Goal: Information Seeking & Learning: Find specific page/section

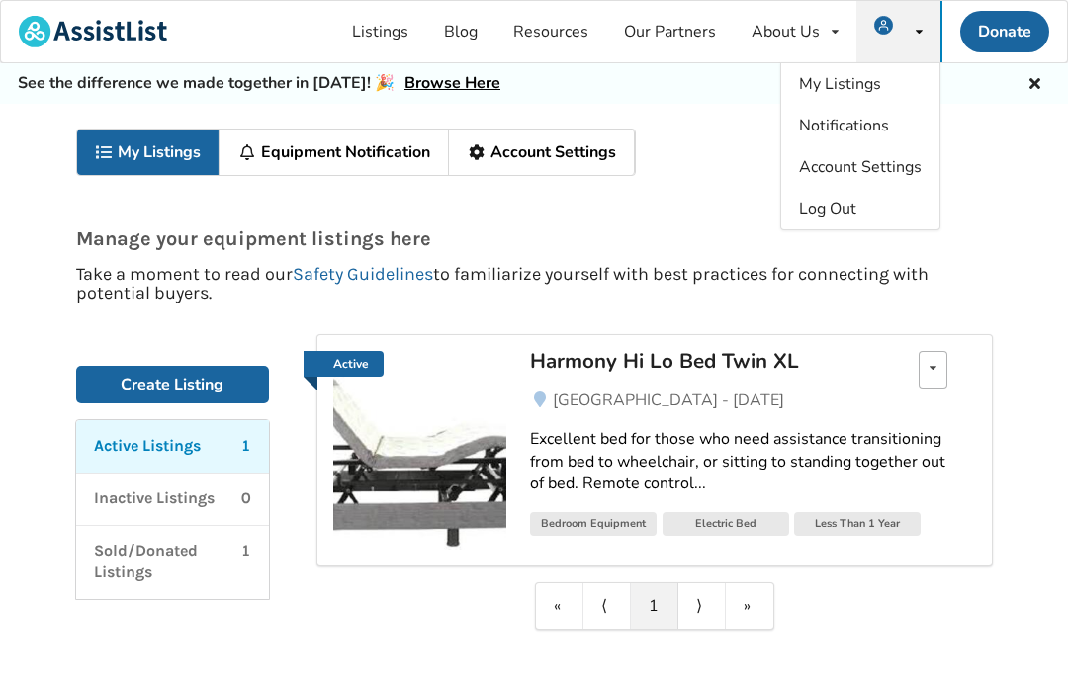
click at [931, 377] on div "Edit listing Renew listing Mark as Sold Delete listing" at bounding box center [933, 370] width 29 height 38
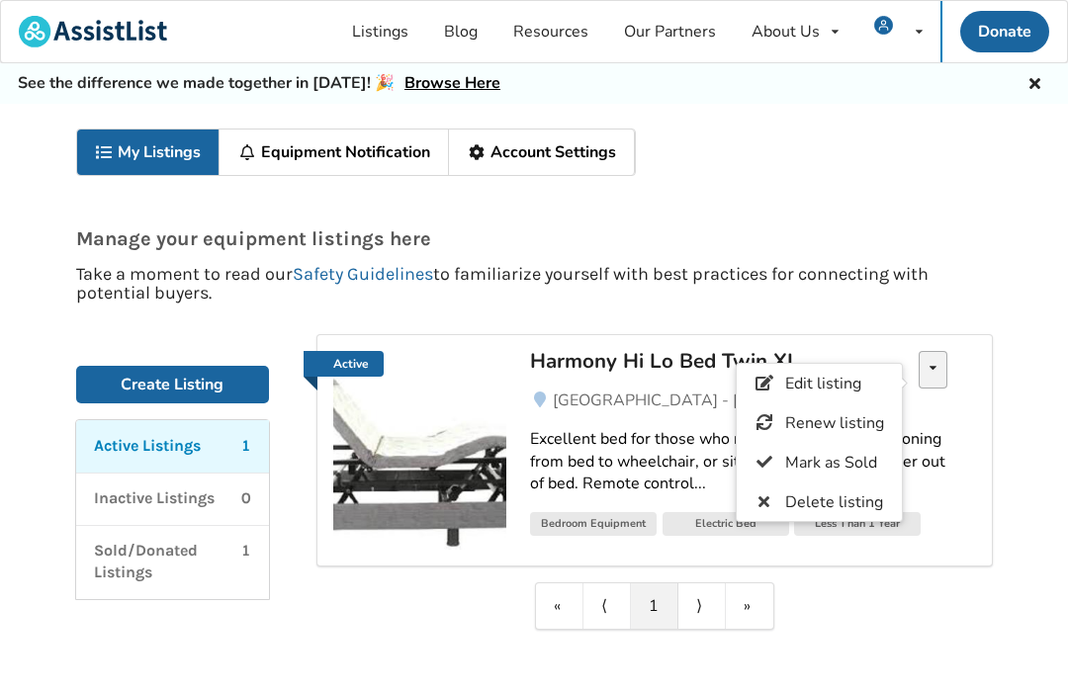
click at [858, 499] on span "Delete listing" at bounding box center [833, 503] width 98 height 22
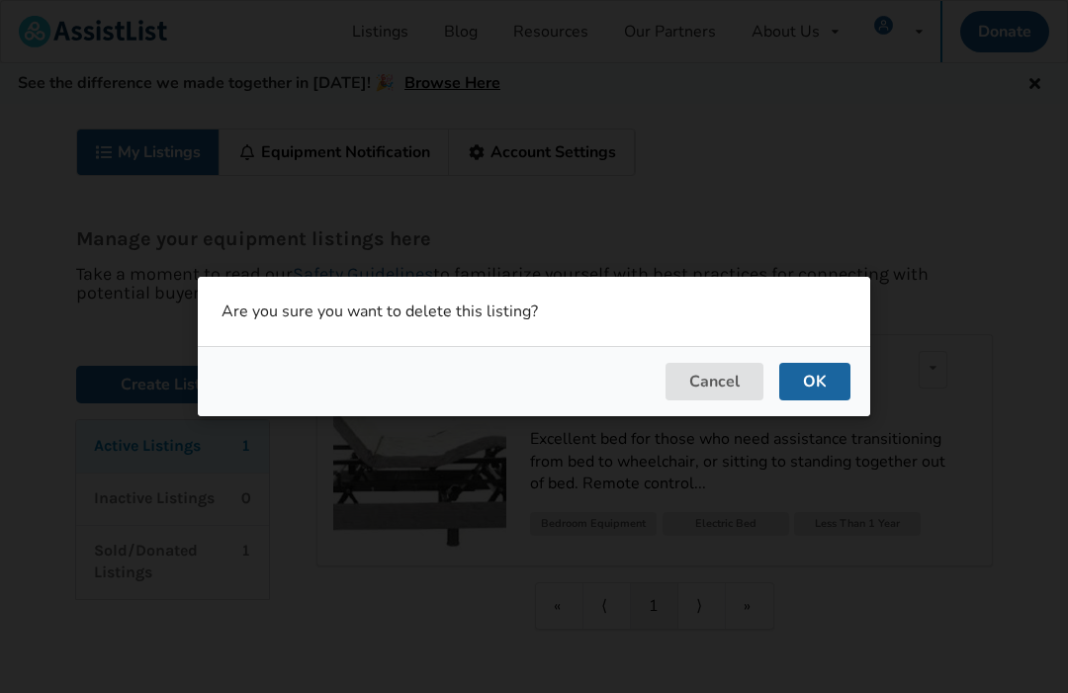
click at [822, 391] on button "OK" at bounding box center [814, 382] width 71 height 38
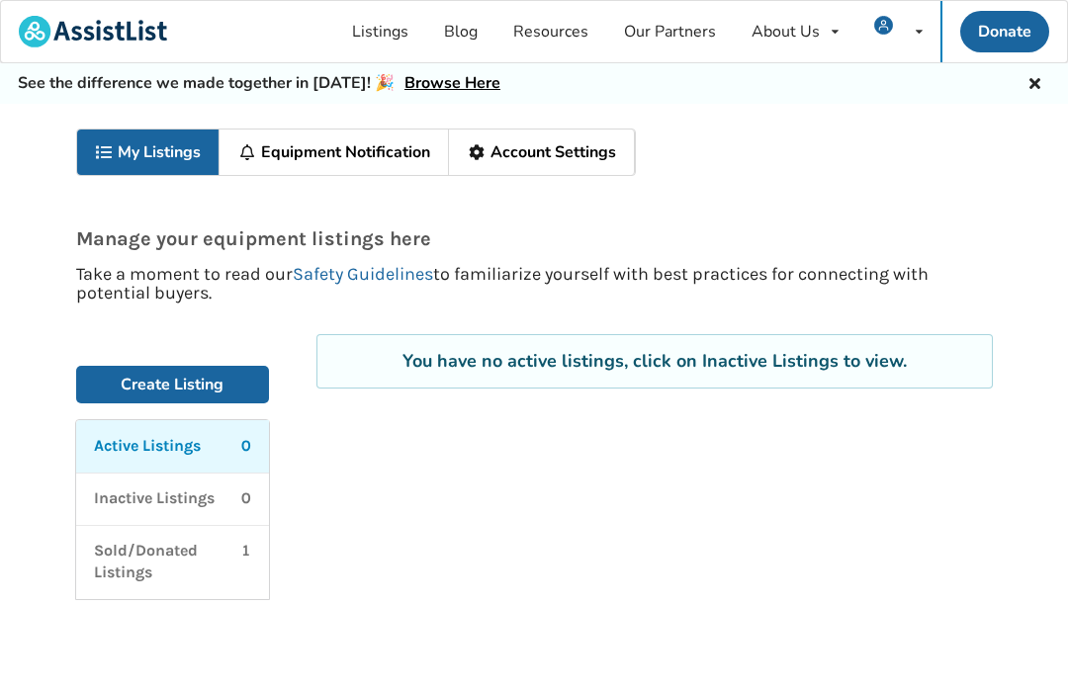
click at [392, 25] on link "Listings" at bounding box center [380, 31] width 92 height 61
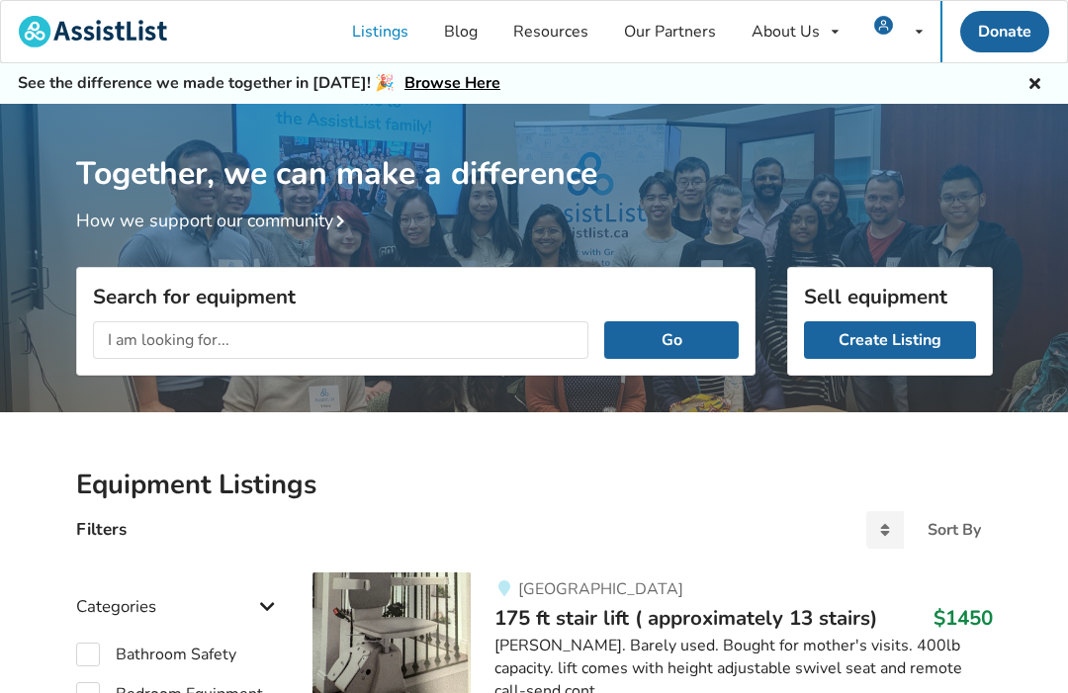
click at [117, 344] on input "text" at bounding box center [341, 340] width 497 height 38
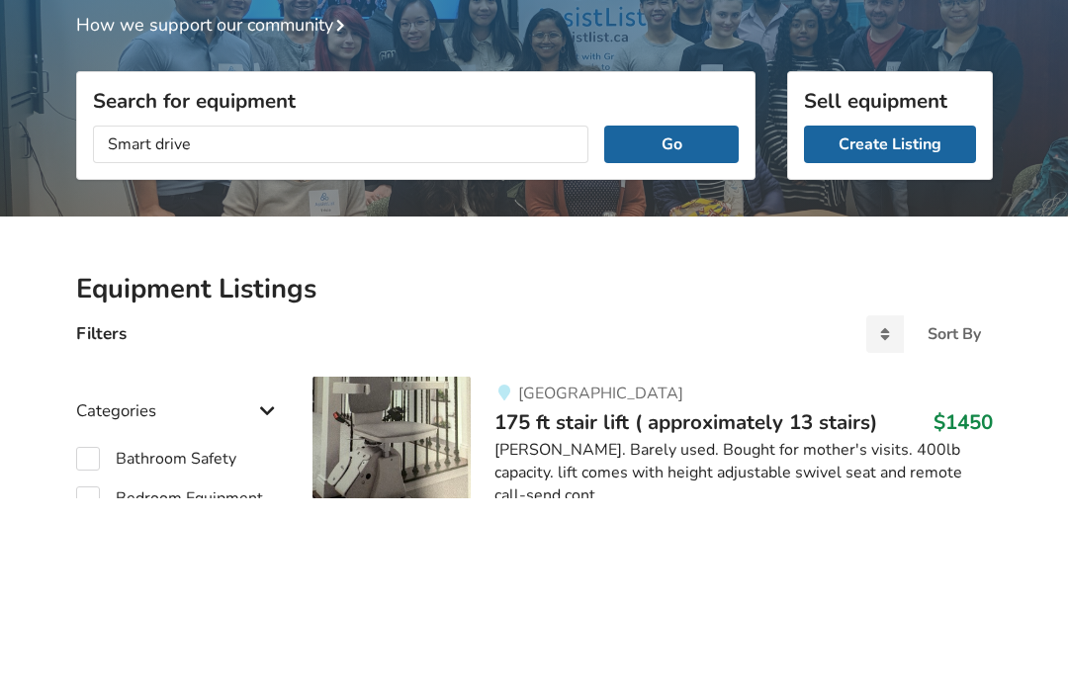
type input "Smart drive"
click at [672, 321] on button "Go" at bounding box center [671, 340] width 134 height 38
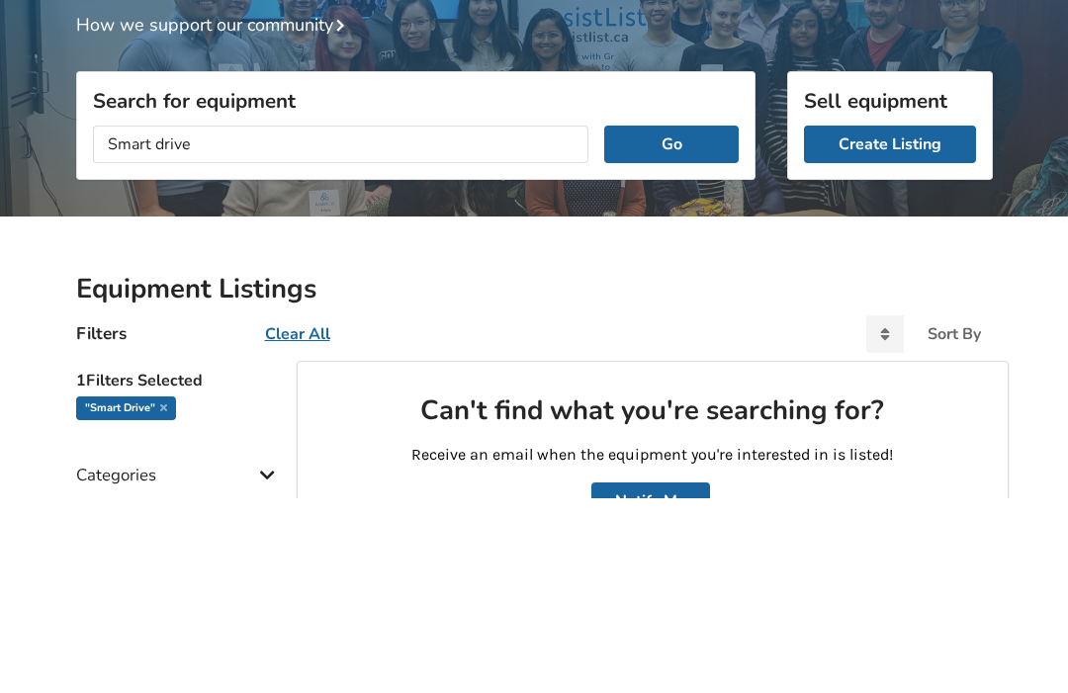
click at [670, 321] on button "Go" at bounding box center [671, 340] width 134 height 38
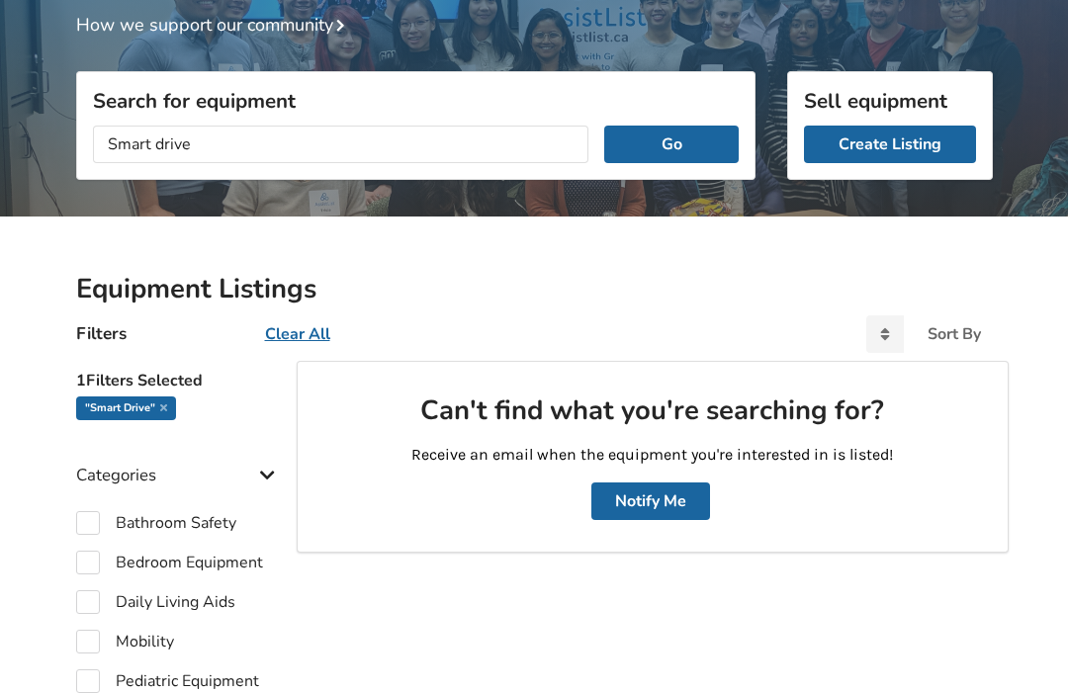
click at [692, 133] on button "Go" at bounding box center [671, 145] width 134 height 38
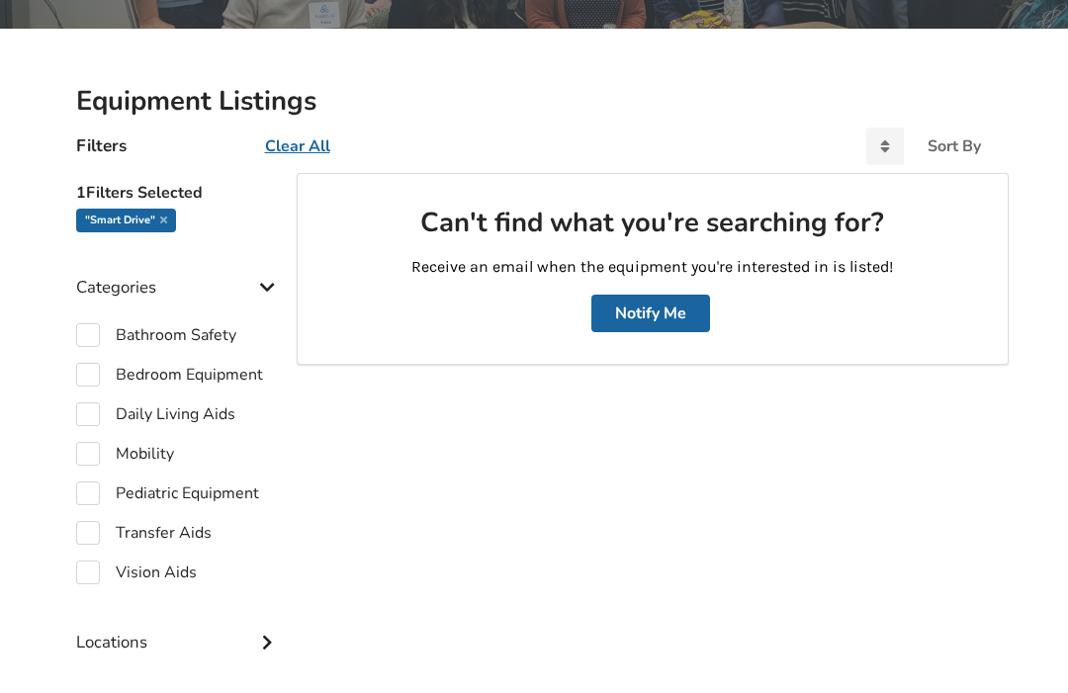
scroll to position [384, 0]
click at [77, 461] on label "Mobility" at bounding box center [125, 454] width 98 height 24
checkbox input "true"
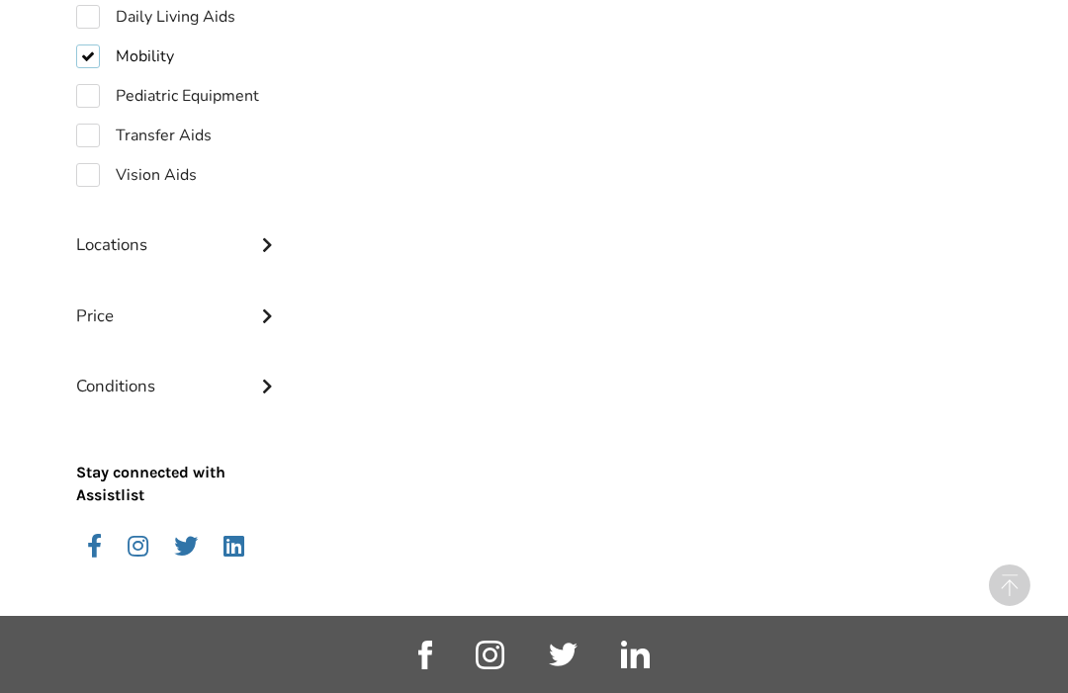
scroll to position [789, 0]
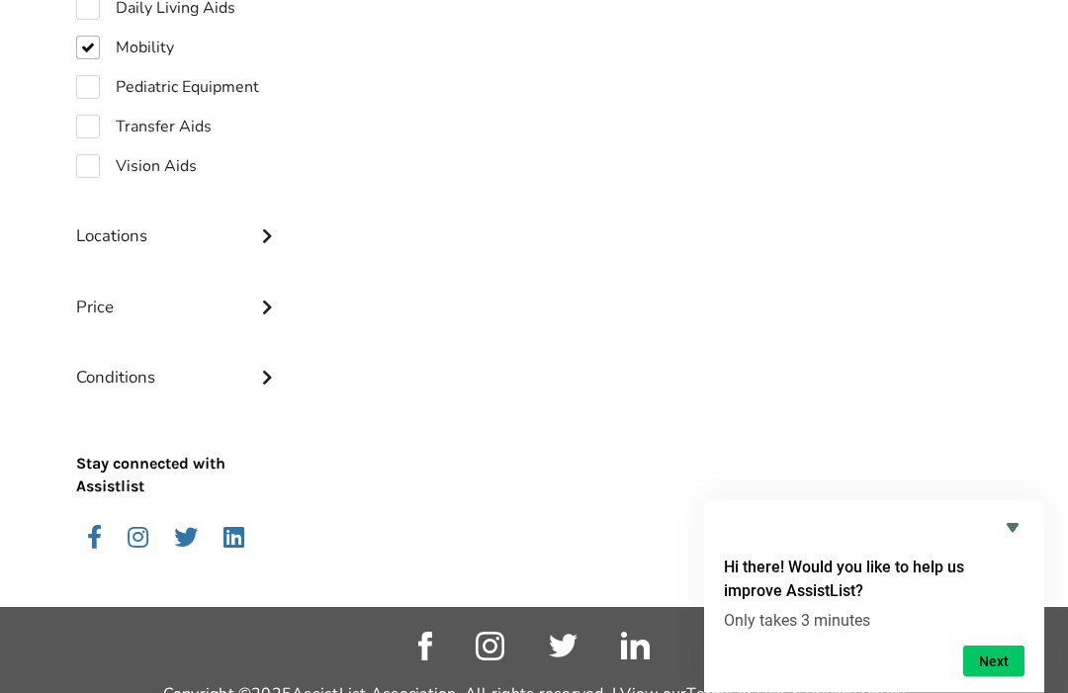
click at [988, 678] on button "Next" at bounding box center [993, 662] width 61 height 32
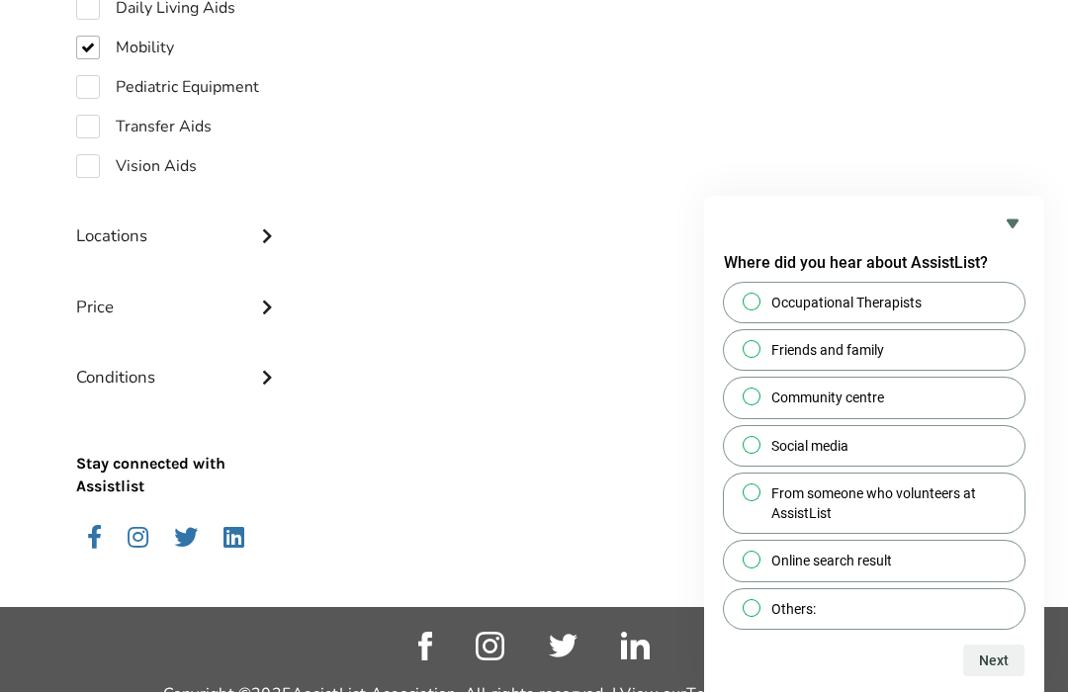
click at [1003, 236] on icon "Hide survey" at bounding box center [1013, 225] width 24 height 24
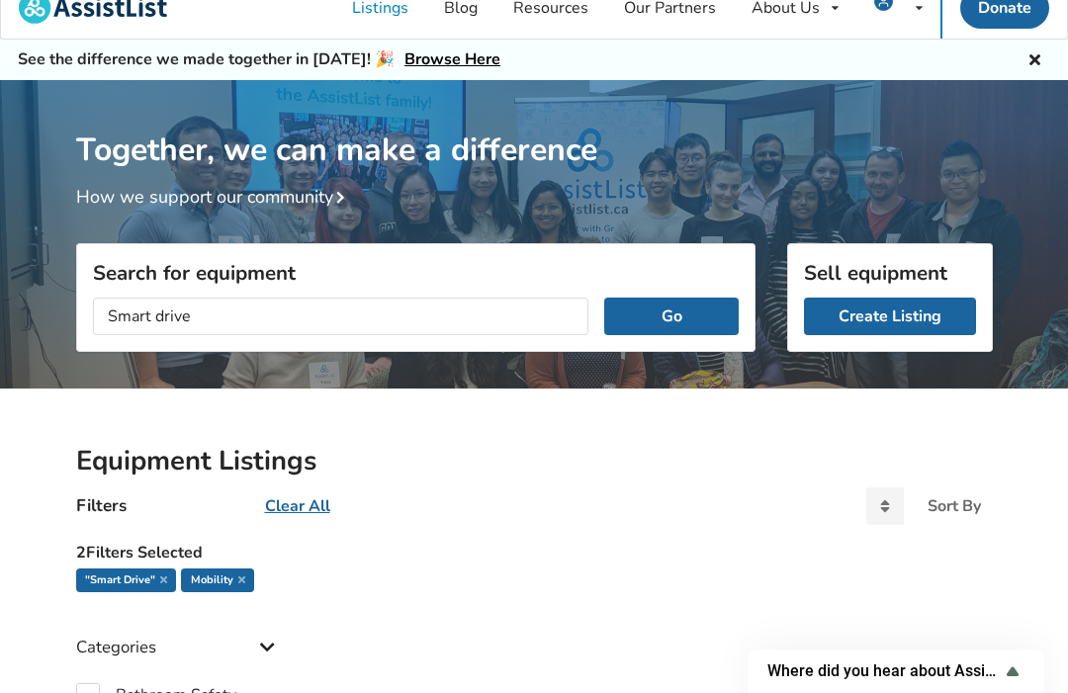
scroll to position [26, 0]
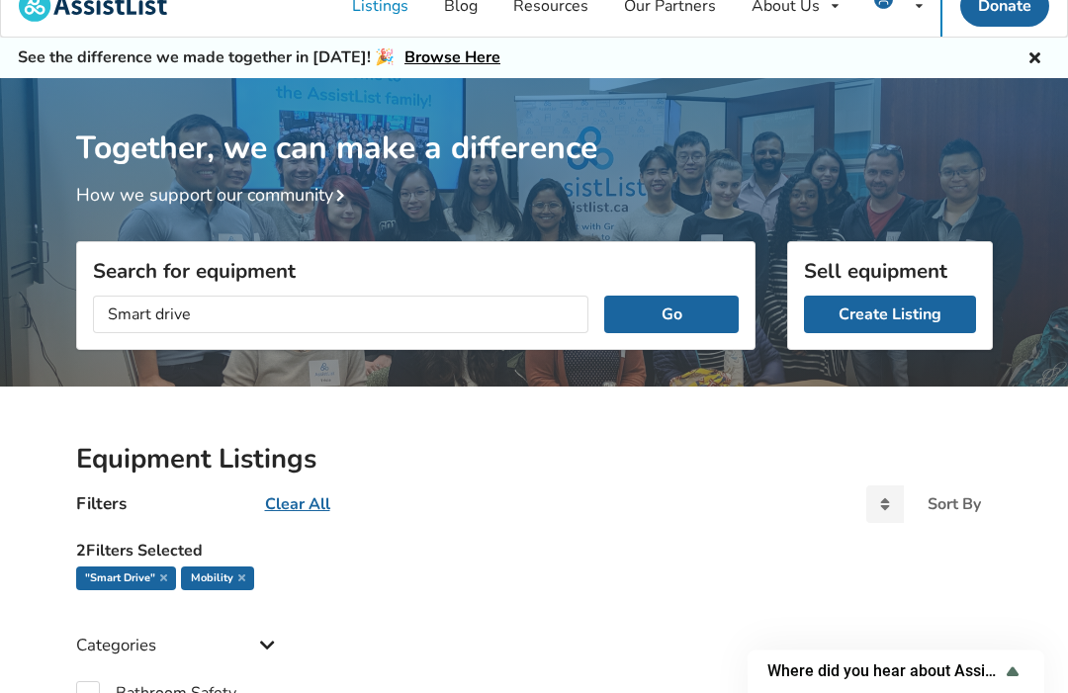
click at [688, 312] on button "Go" at bounding box center [671, 315] width 134 height 38
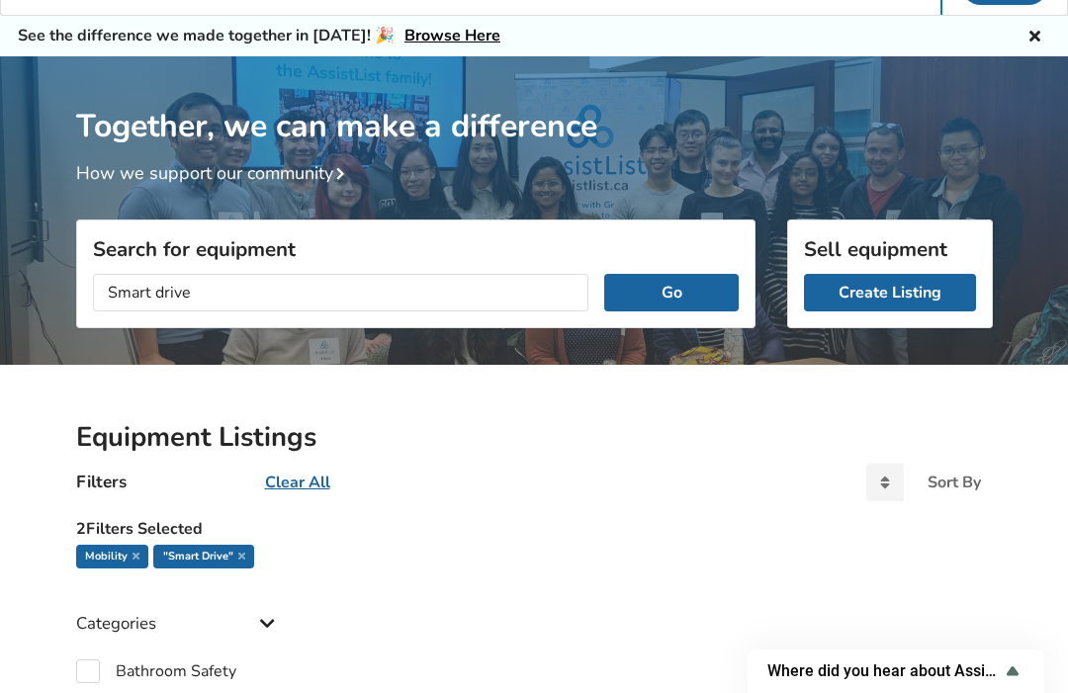
scroll to position [47, 0]
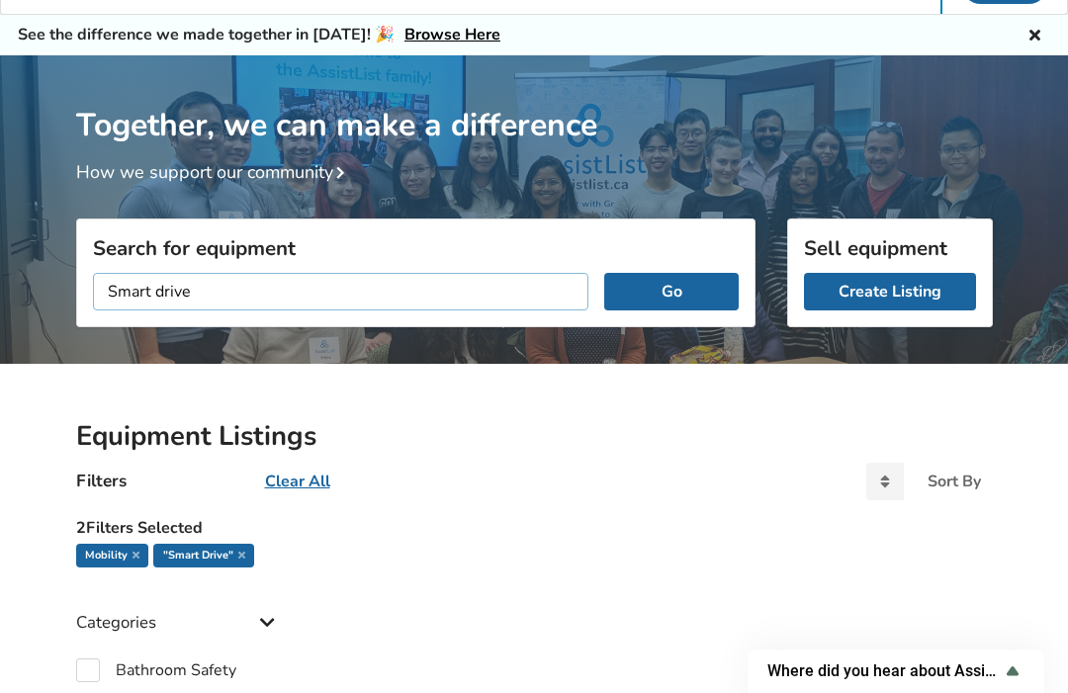
click at [212, 290] on input "Smart drive" at bounding box center [341, 293] width 497 height 38
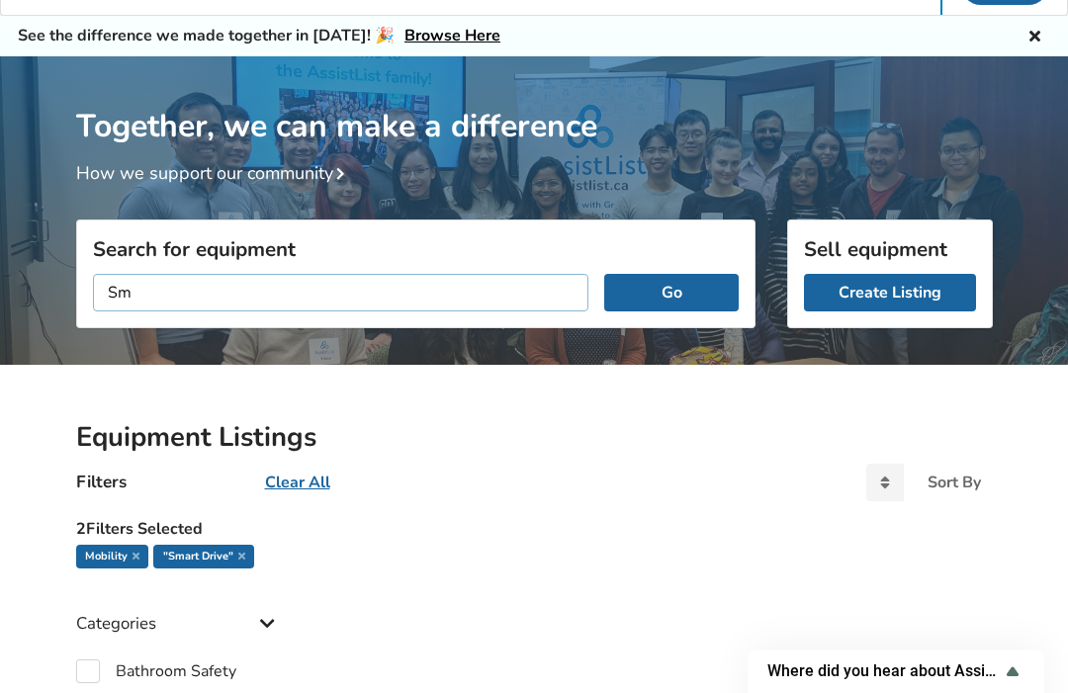
type input "S"
click at [700, 290] on button "Go" at bounding box center [671, 293] width 134 height 38
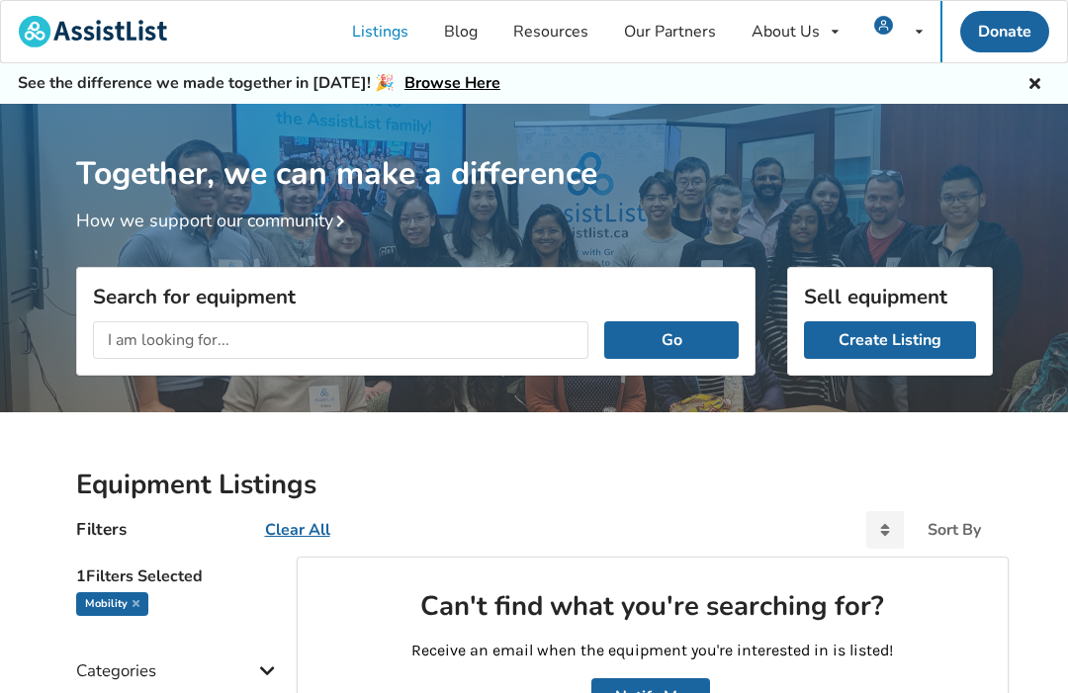
click at [388, 39] on link "Listings" at bounding box center [380, 31] width 92 height 61
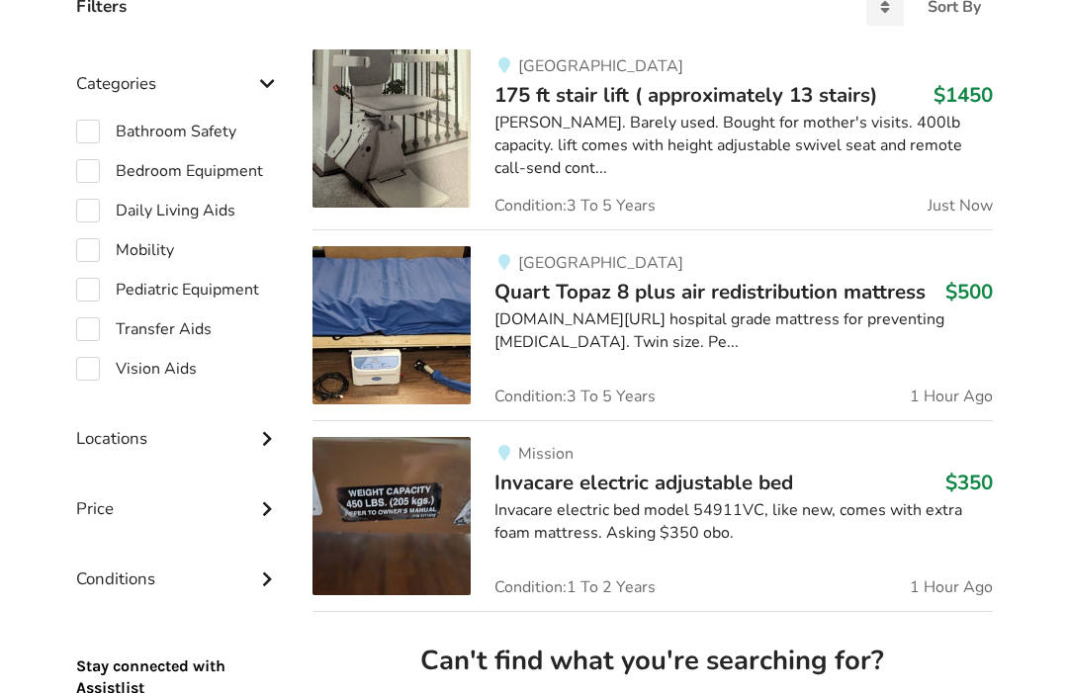
scroll to position [524, 0]
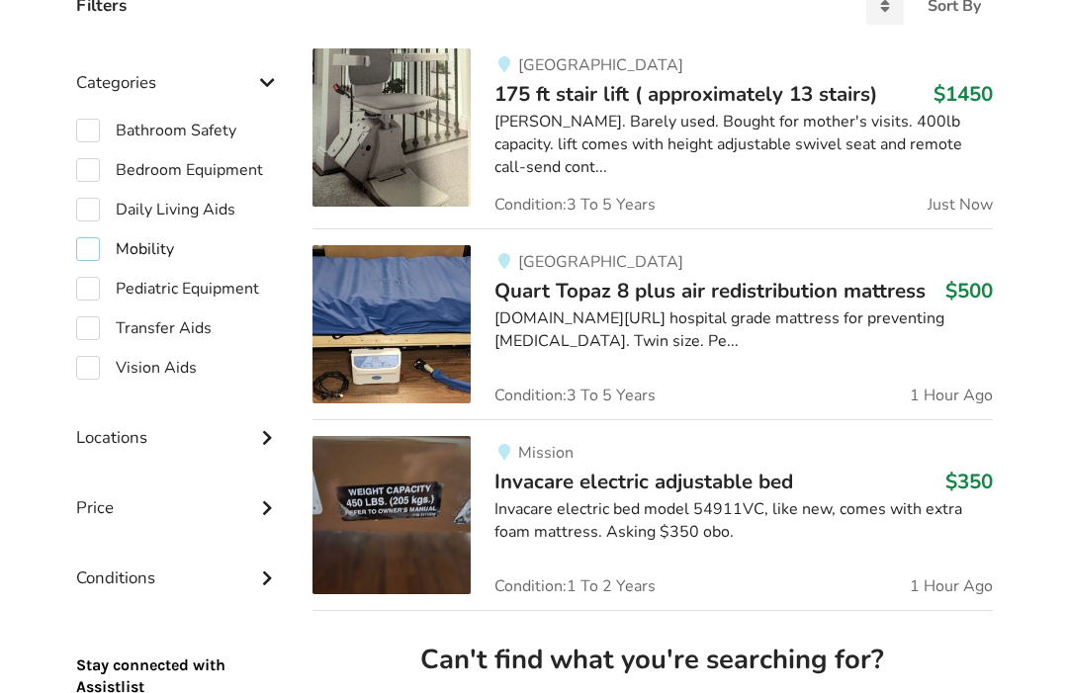
click at [89, 249] on label "Mobility" at bounding box center [125, 249] width 98 height 24
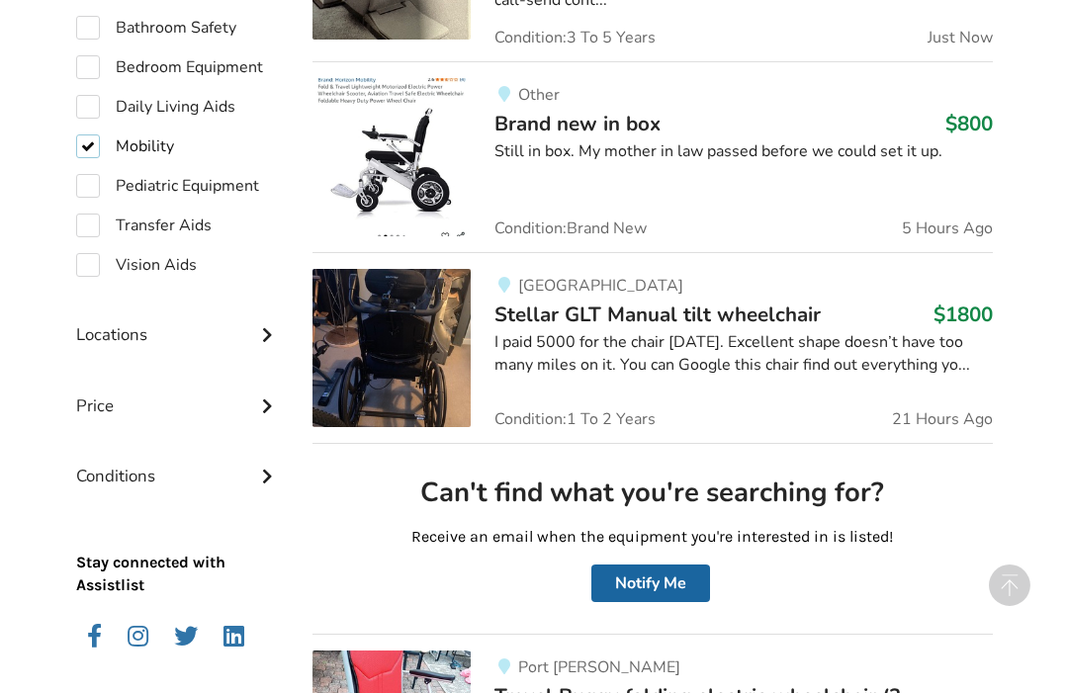
scroll to position [389, 0]
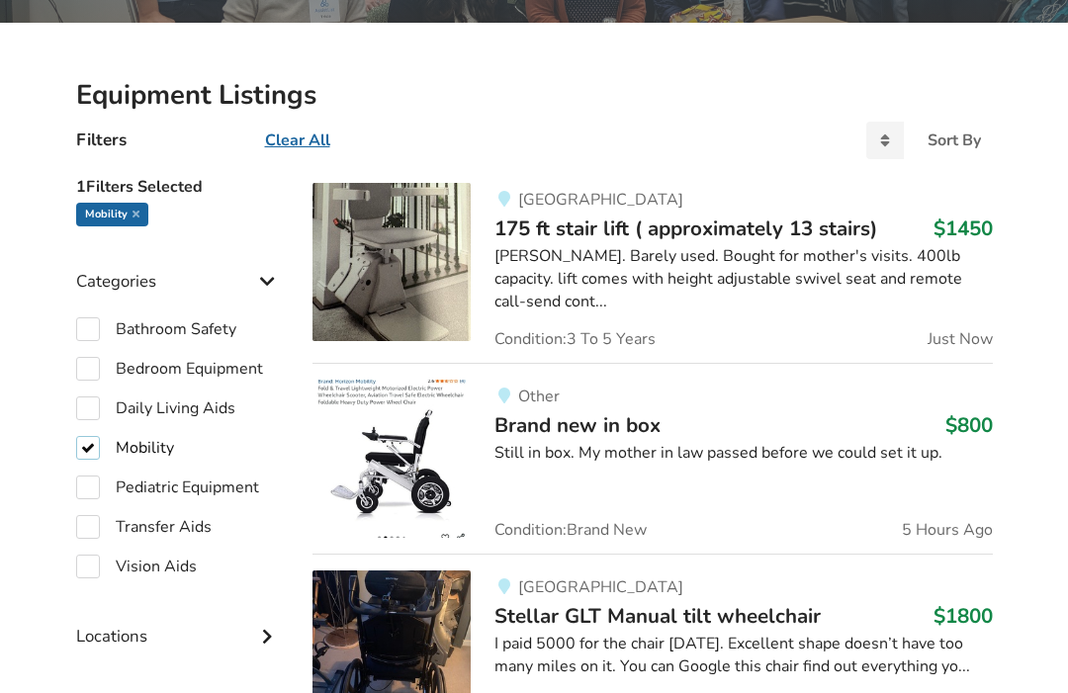
click at [87, 457] on label "Mobility" at bounding box center [125, 449] width 98 height 24
checkbox input "false"
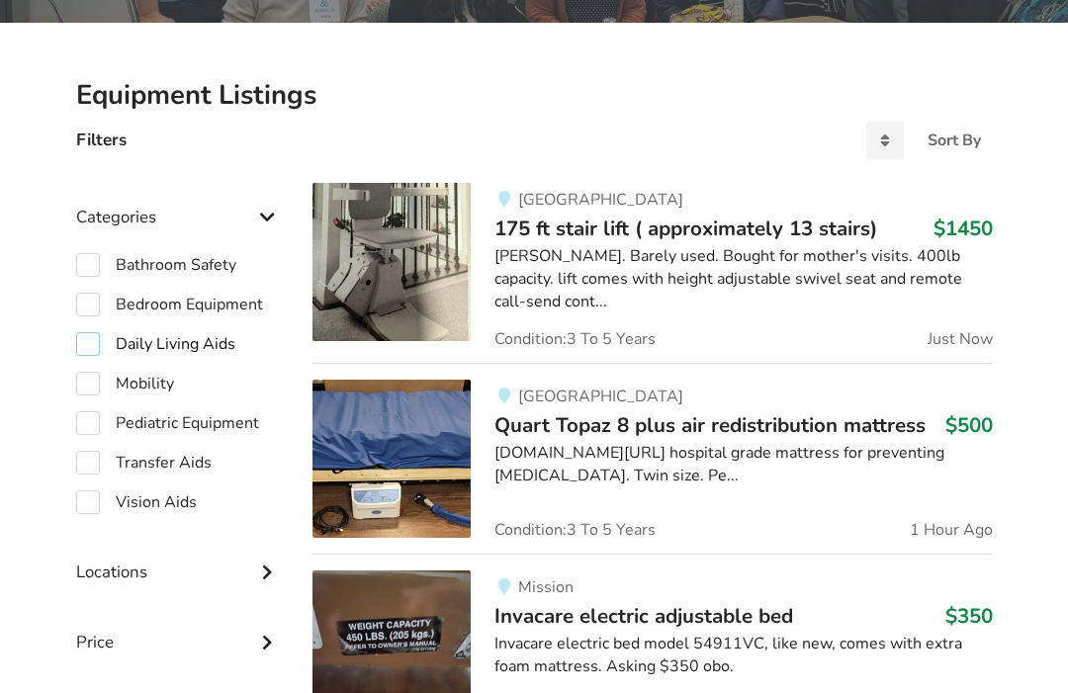
click at [94, 346] on label "Daily Living Aids" at bounding box center [155, 344] width 159 height 24
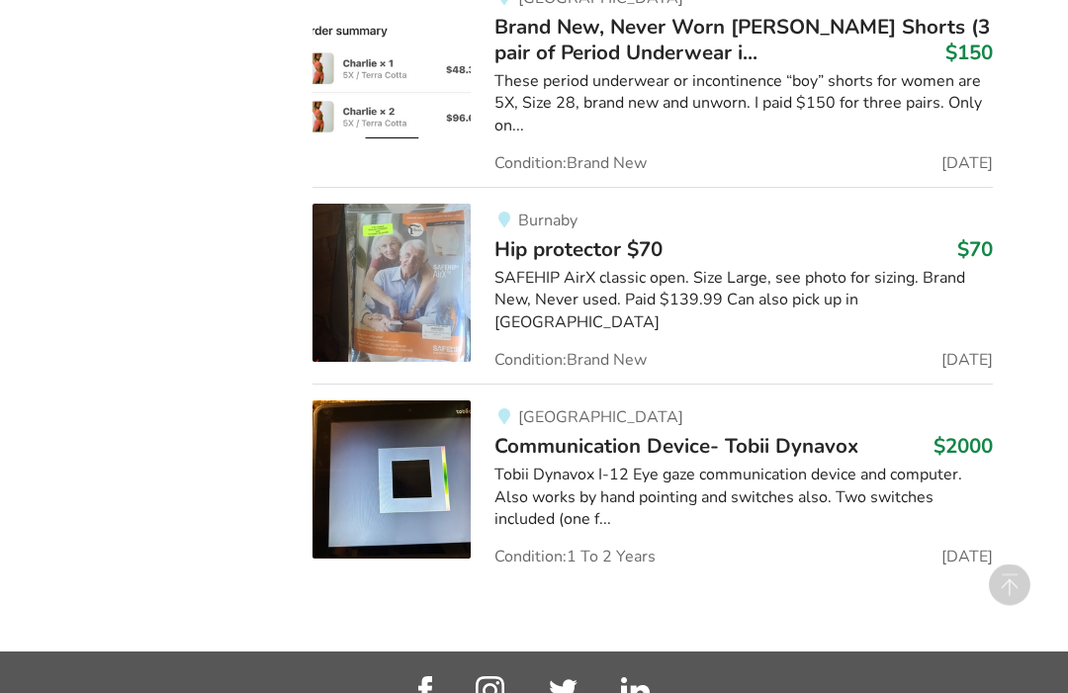
scroll to position [1623, 0]
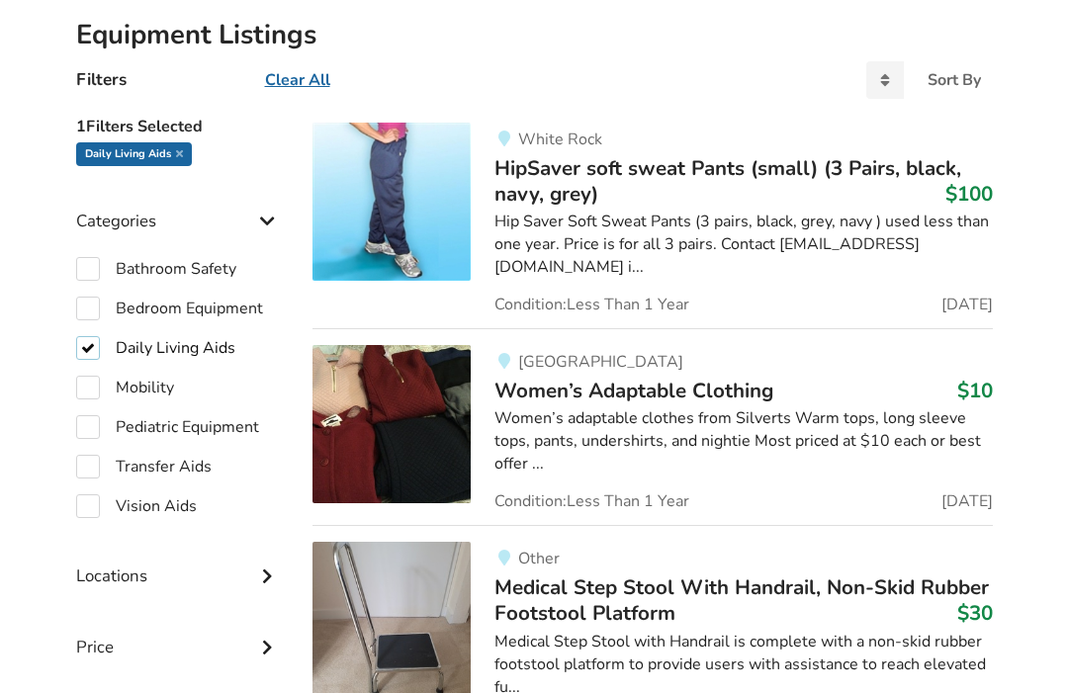
click at [87, 348] on label "Daily Living Aids" at bounding box center [155, 349] width 159 height 24
checkbox input "false"
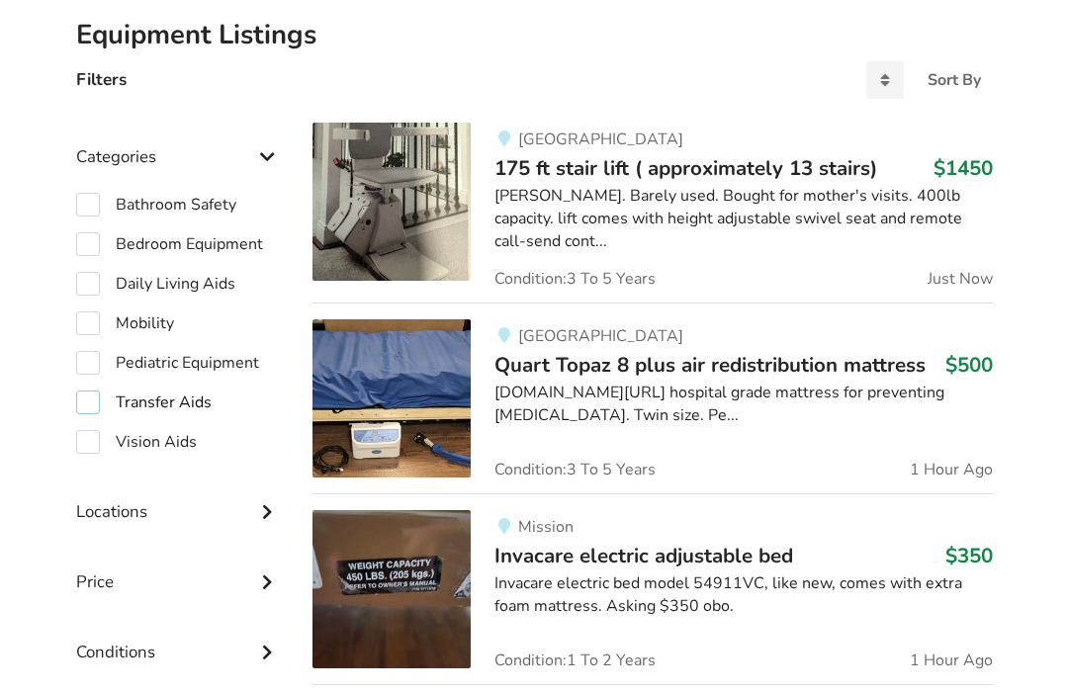
click at [87, 402] on label "Transfer Aids" at bounding box center [144, 403] width 136 height 24
checkbox input "true"
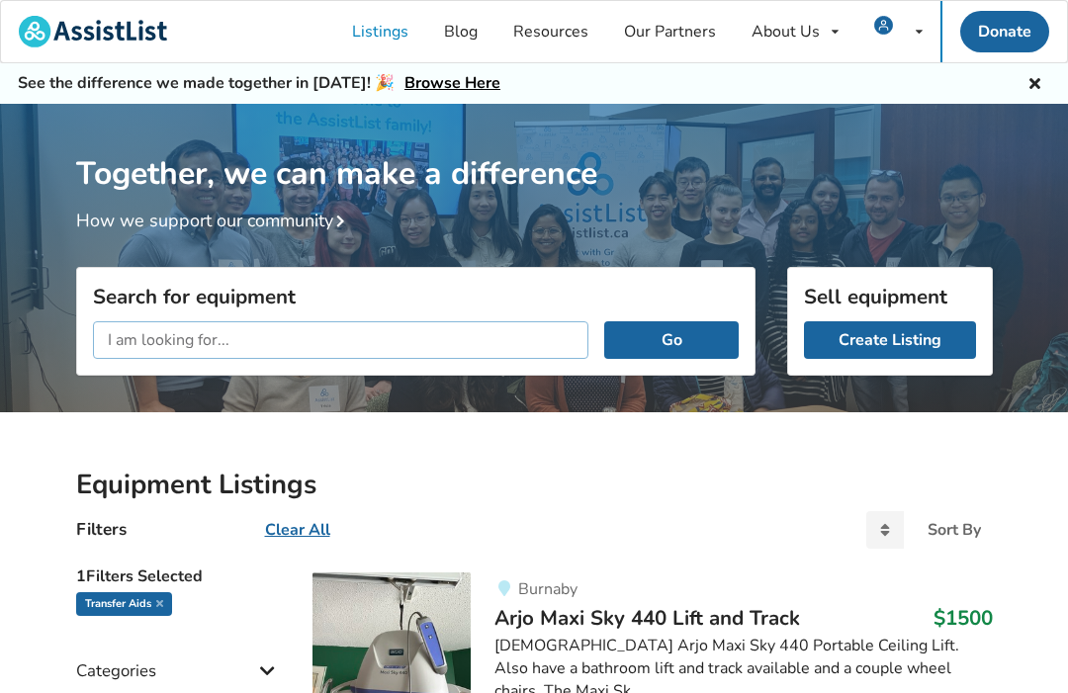
click at [132, 345] on input "text" at bounding box center [341, 340] width 497 height 38
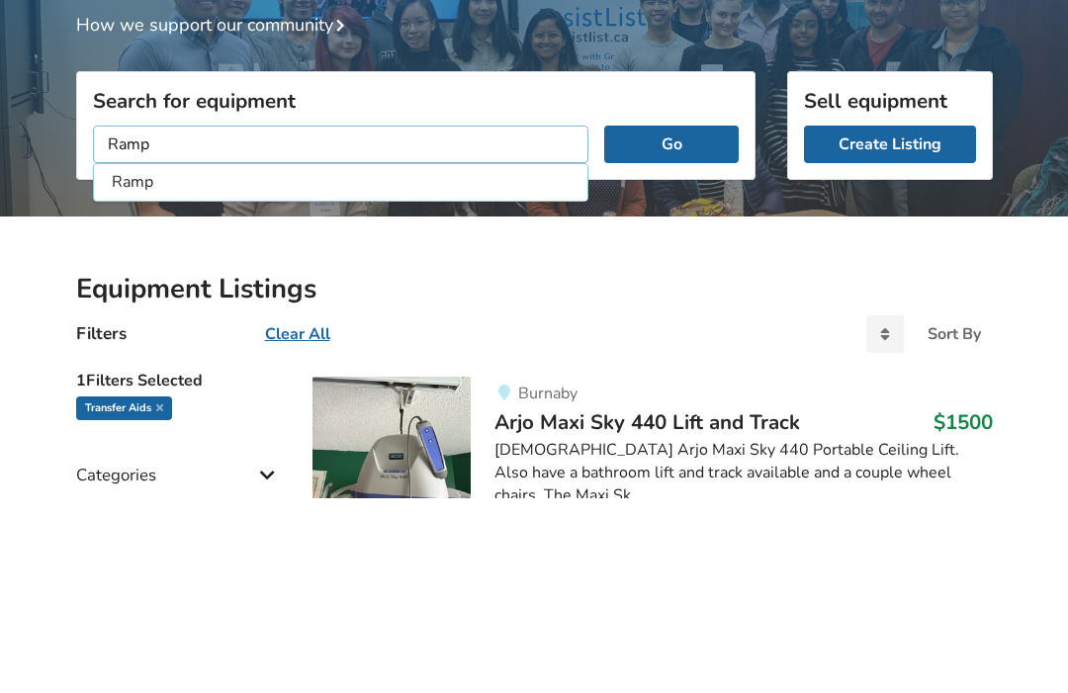
type input "Ramp"
click at [695, 321] on button "Go" at bounding box center [671, 340] width 134 height 38
